Goal: Transaction & Acquisition: Purchase product/service

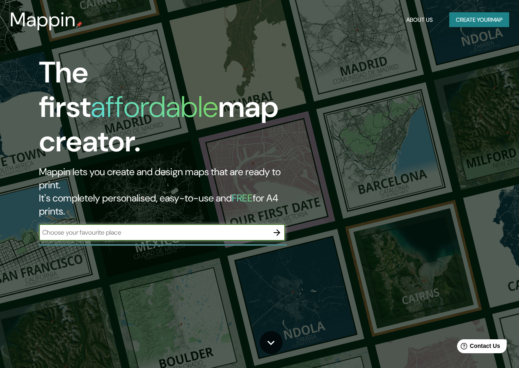
click at [160, 228] on input "text" at bounding box center [154, 232] width 230 height 9
type input "-34.6707646,-58.3517959"
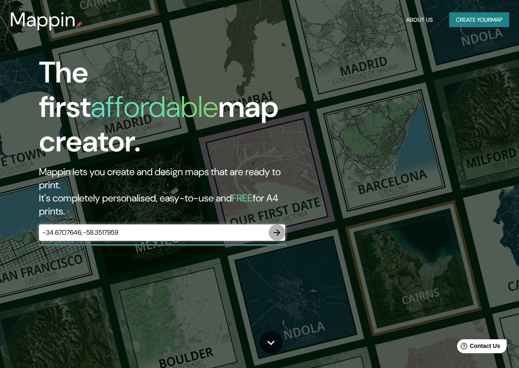
click at [274, 228] on icon "button" at bounding box center [277, 233] width 10 height 10
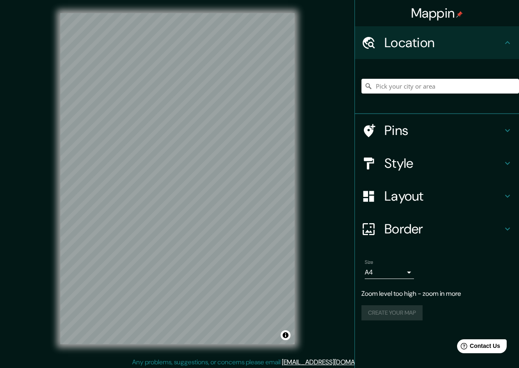
click at [380, 127] on div at bounding box center [372, 130] width 23 height 14
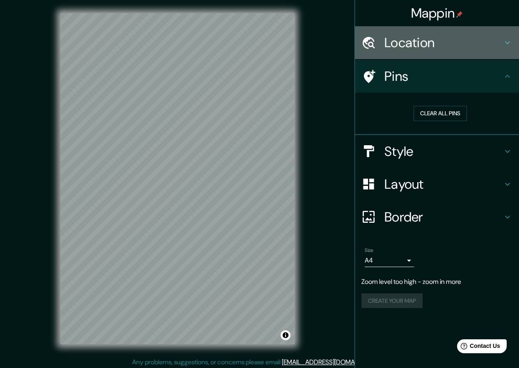
click at [396, 43] on h4 "Location" at bounding box center [443, 42] width 118 height 16
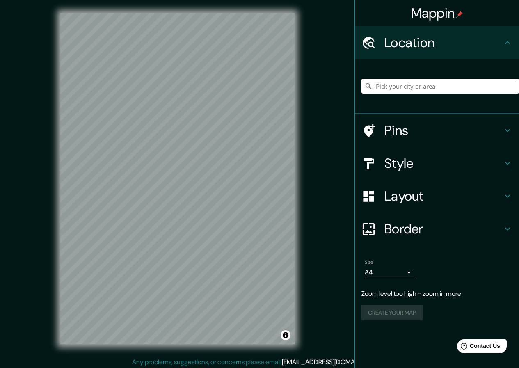
click at [394, 84] on input "Pick your city or area" at bounding box center [439, 86] width 157 height 15
paste input "-34.6707646,-58.3517959"
type input "-34.6707646,-58.3517959"
click at [367, 86] on icon at bounding box center [368, 86] width 8 height 8
click at [456, 85] on input "-34.6707646,-58.3517959" at bounding box center [439, 86] width 157 height 15
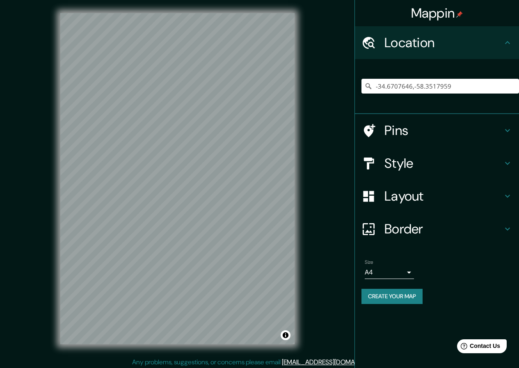
click at [304, 160] on div "© Mapbox © OpenStreetMap Improve this map" at bounding box center [177, 178] width 260 height 357
click at [407, 191] on h4 "Layout" at bounding box center [443, 196] width 118 height 16
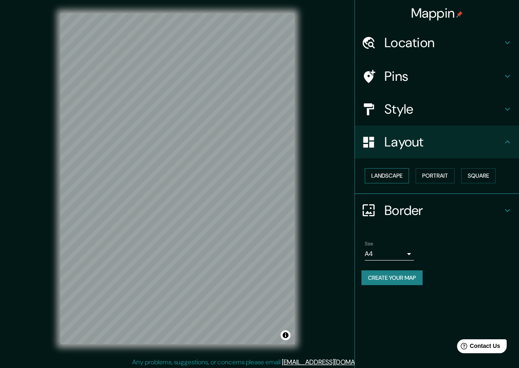
click at [403, 177] on button "Landscape" at bounding box center [387, 175] width 44 height 15
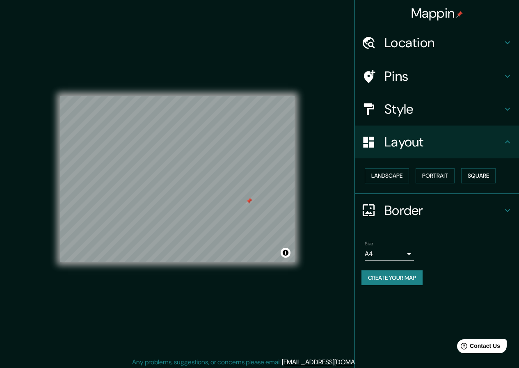
click at [248, 203] on div at bounding box center [249, 201] width 7 height 7
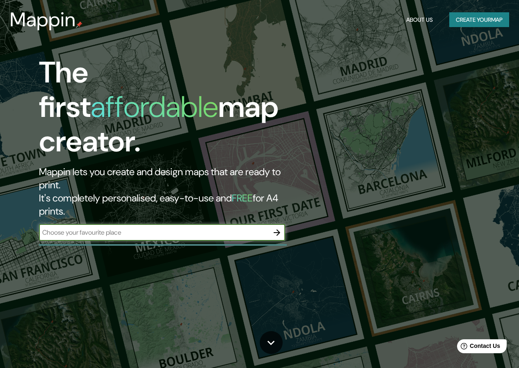
click at [231, 228] on input "text" at bounding box center [154, 232] width 230 height 9
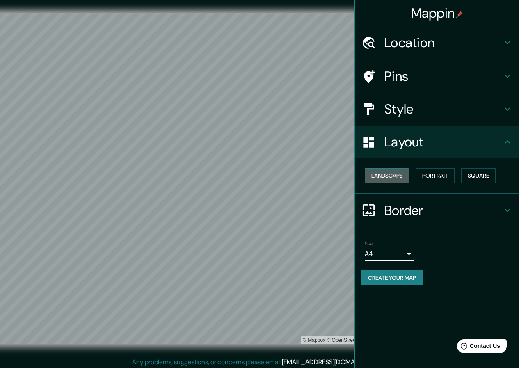
click at [406, 175] on button "Landscape" at bounding box center [387, 175] width 44 height 15
click at [386, 176] on button "Landscape" at bounding box center [387, 175] width 44 height 15
click at [430, 176] on button "Portrait" at bounding box center [434, 175] width 39 height 15
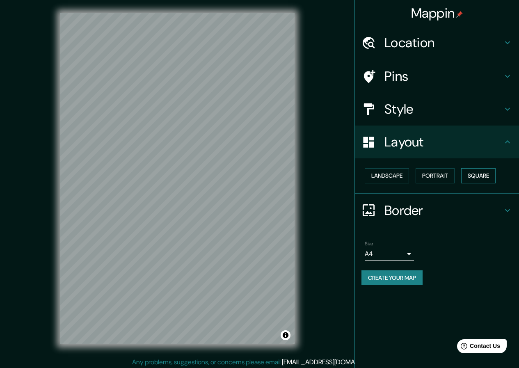
drag, startPoint x: 462, startPoint y: 175, endPoint x: 473, endPoint y: 175, distance: 10.7
click at [463, 175] on div "Landscape [GEOGRAPHIC_DATA]" at bounding box center [439, 176] width 157 height 22
click at [474, 175] on button "Square" at bounding box center [478, 175] width 34 height 15
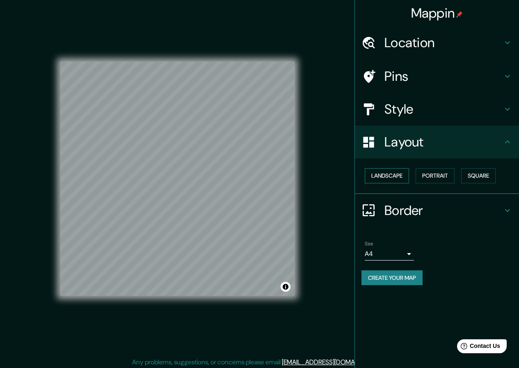
click at [391, 171] on button "Landscape" at bounding box center [387, 175] width 44 height 15
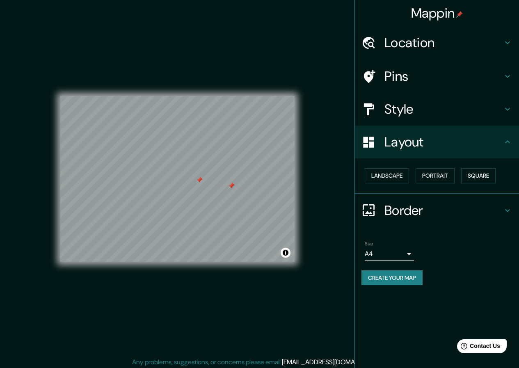
click at [232, 186] on div at bounding box center [231, 185] width 7 height 7
click at [232, 183] on div at bounding box center [231, 185] width 7 height 7
click at [248, 212] on div at bounding box center [247, 212] width 7 height 7
click at [399, 280] on button "Create your map" at bounding box center [391, 277] width 61 height 15
click at [338, 281] on div "Mappin Location Pins Style Layout Landscape Portrait Square Border Choose a bor…" at bounding box center [259, 185] width 519 height 370
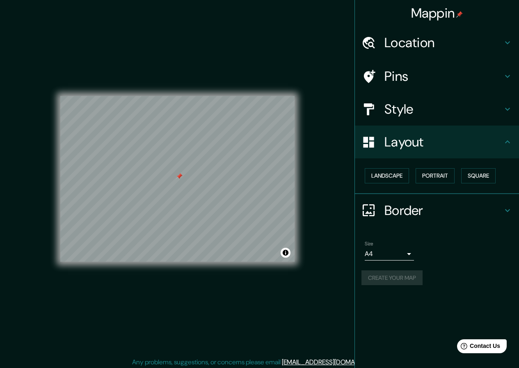
click at [407, 254] on body "Mappin Location Pins Style Layout Landscape Portrait Square Border Choose a bor…" at bounding box center [259, 184] width 519 height 368
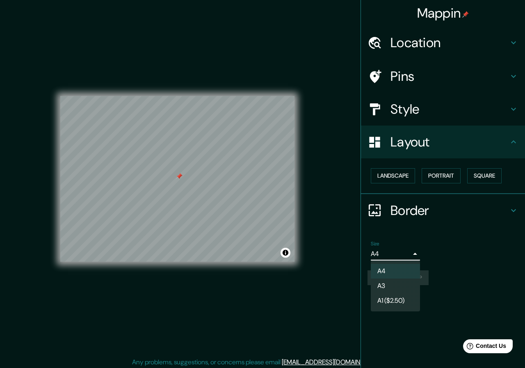
click at [406, 270] on li "A4" at bounding box center [395, 271] width 49 height 15
click at [406, 253] on body "Mappin Location Pins Style Layout Landscape Portrait Square Border Choose a bor…" at bounding box center [262, 184] width 525 height 368
click at [435, 259] on div at bounding box center [262, 184] width 525 height 368
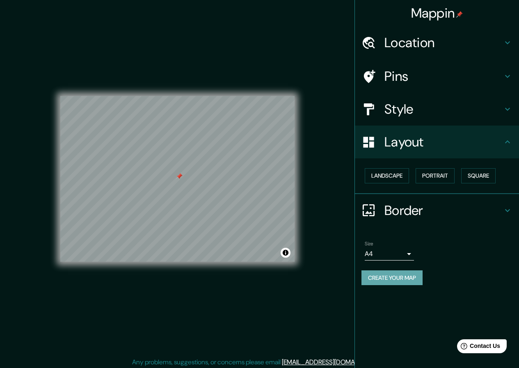
click at [398, 277] on button "Create your map" at bounding box center [391, 277] width 61 height 15
click at [403, 277] on button "Create your map" at bounding box center [391, 277] width 61 height 15
click at [180, 169] on div at bounding box center [179, 167] width 7 height 7
click at [227, 153] on div at bounding box center [224, 153] width 7 height 7
click at [246, 202] on div at bounding box center [245, 201] width 7 height 7
